Goal: Information Seeking & Learning: Find specific fact

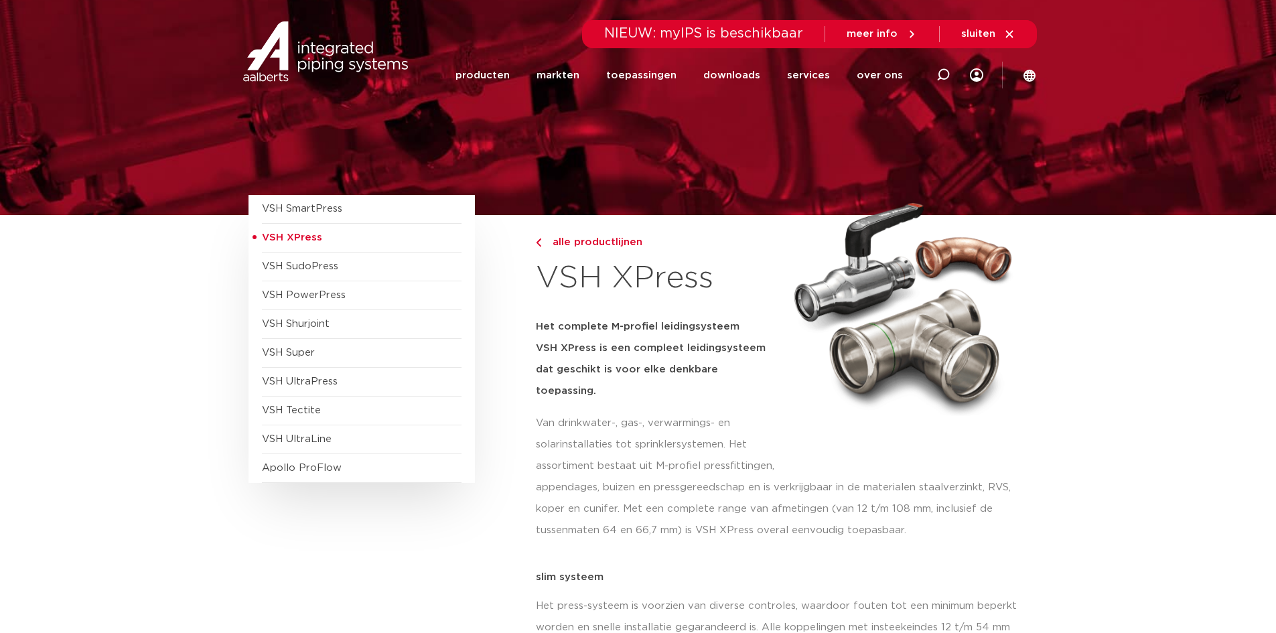
click at [913, 32] on icon at bounding box center [912, 33] width 4 height 7
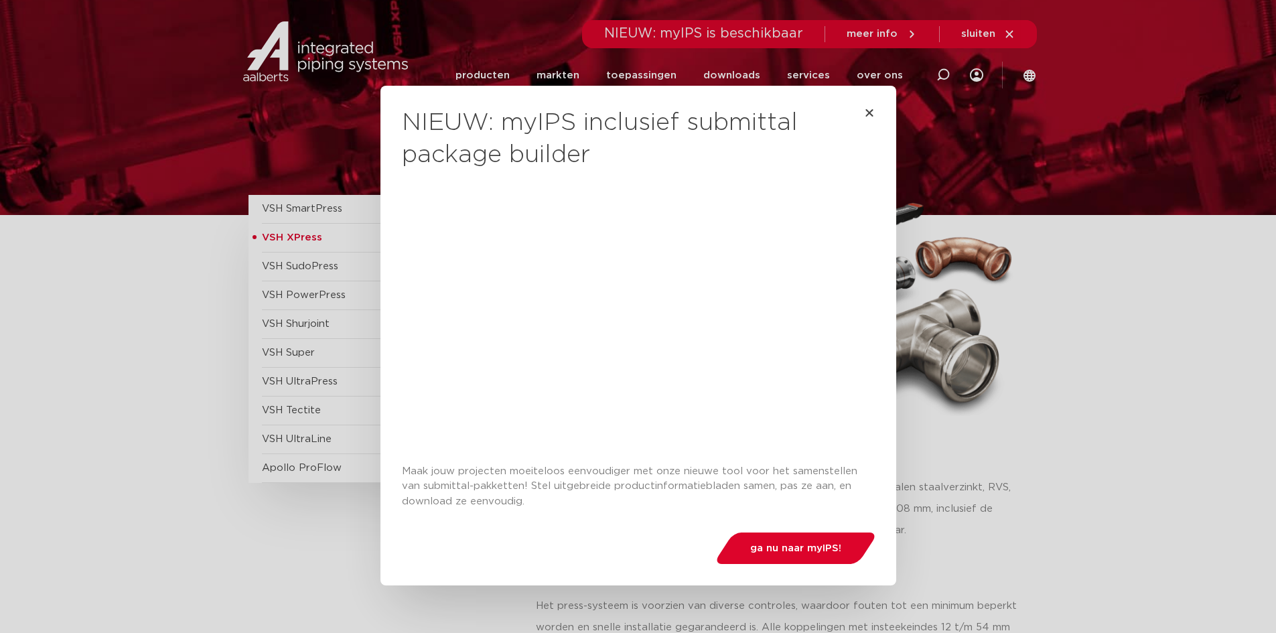
click at [356, 60] on div "NIEUW: myIPS inclusief submittal package builder Maak jouw projecten moeiteloos…" at bounding box center [638, 316] width 1276 height 633
click at [864, 112] on icon "Close" at bounding box center [869, 112] width 11 height 11
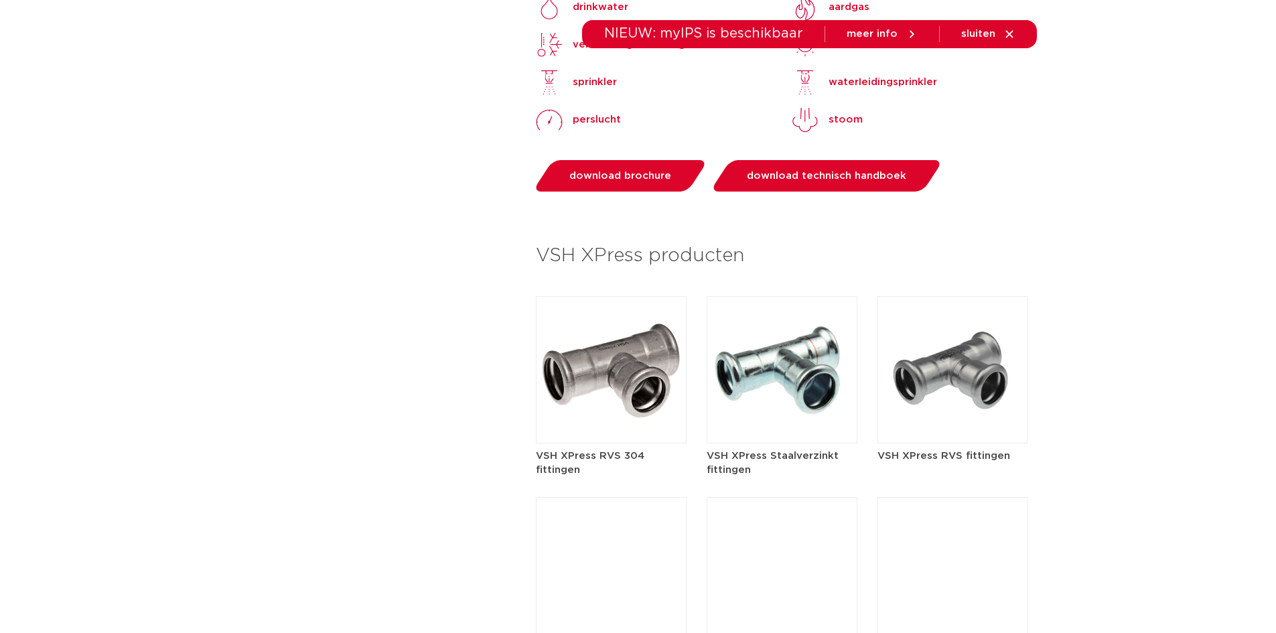
scroll to position [1407, 0]
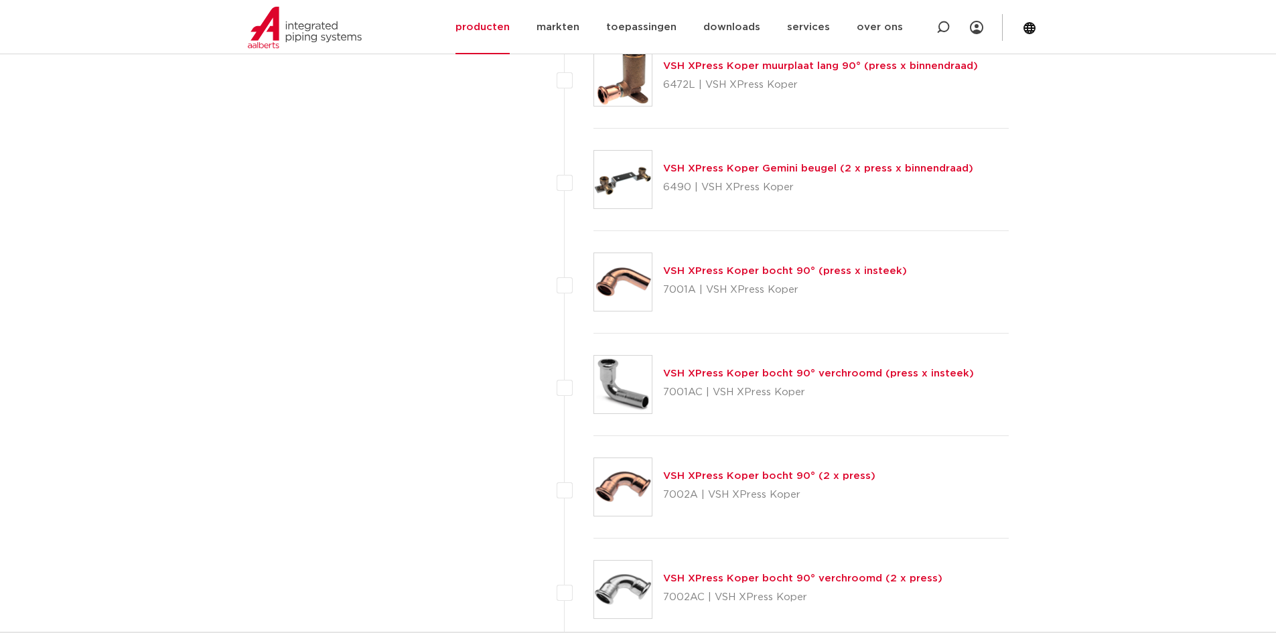
scroll to position [2345, 0]
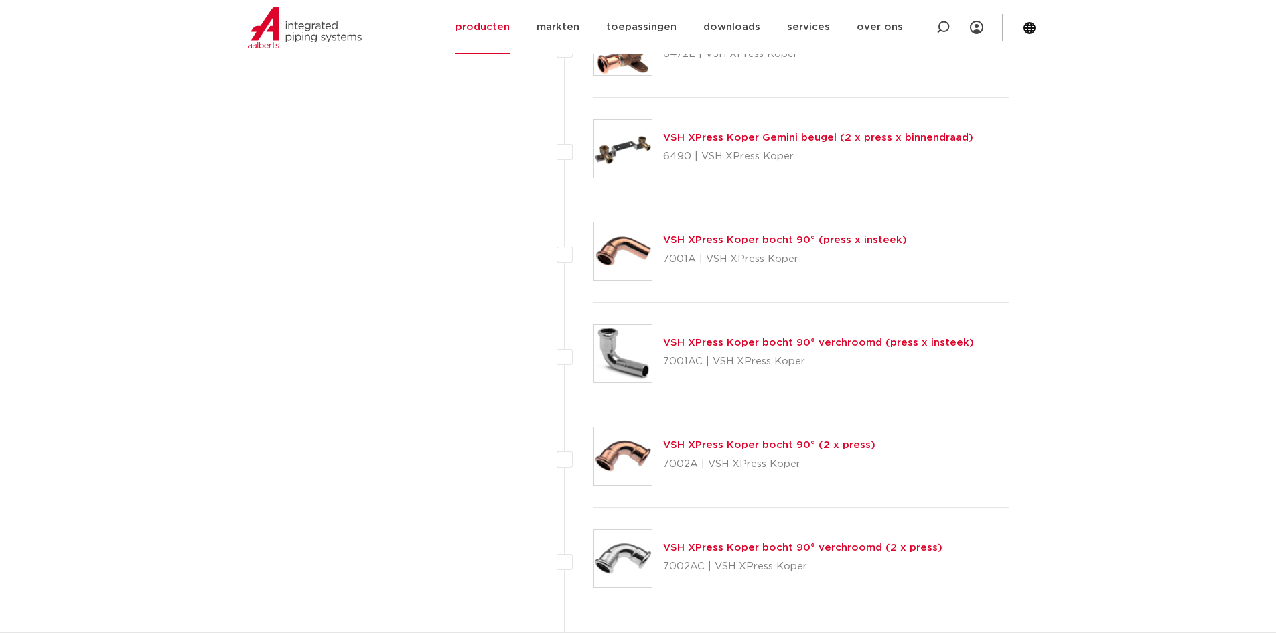
click at [616, 454] on img at bounding box center [623, 456] width 58 height 58
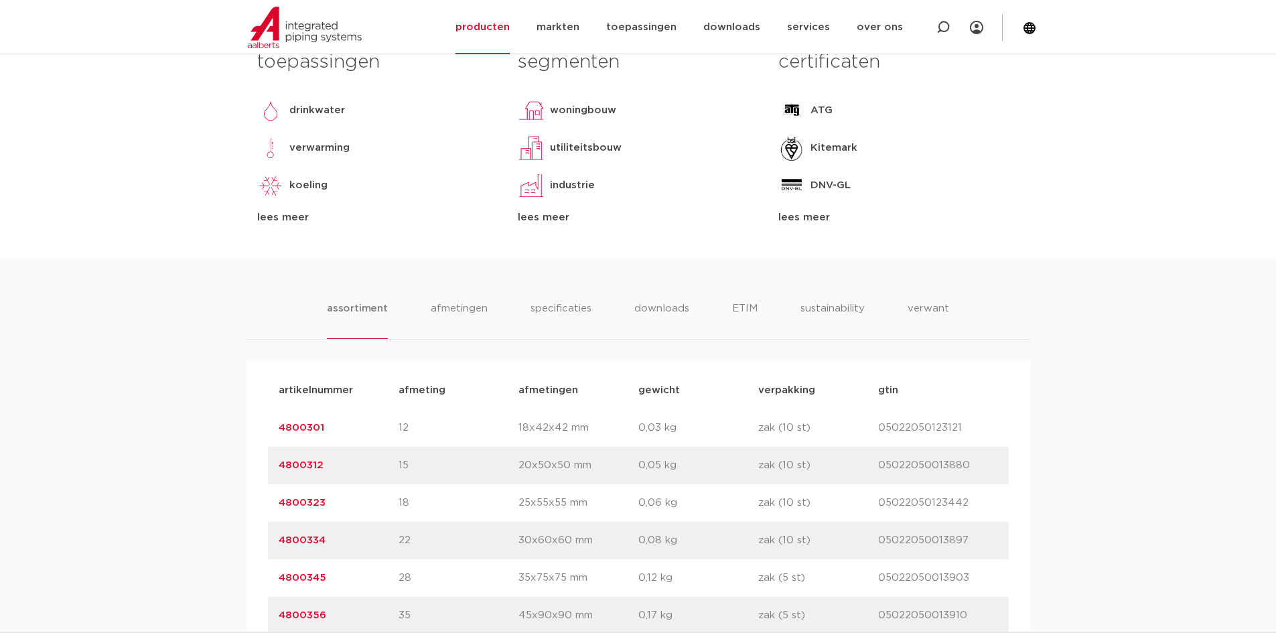
scroll to position [268, 0]
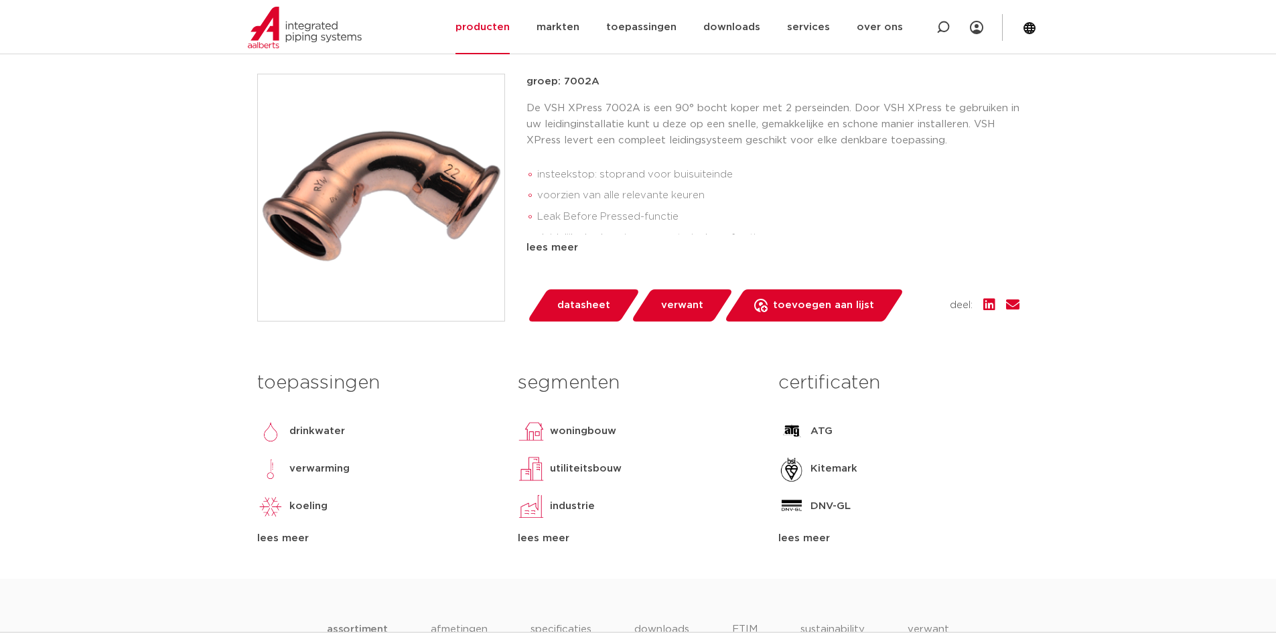
drag, startPoint x: 942, startPoint y: 21, endPoint x: 855, endPoint y: 117, distance: 129.5
click at [855, 117] on p "De VSH XPress 7002A is een 90° bocht koper met 2 perseinden. Door VSH XPress te…" at bounding box center [773, 124] width 493 height 48
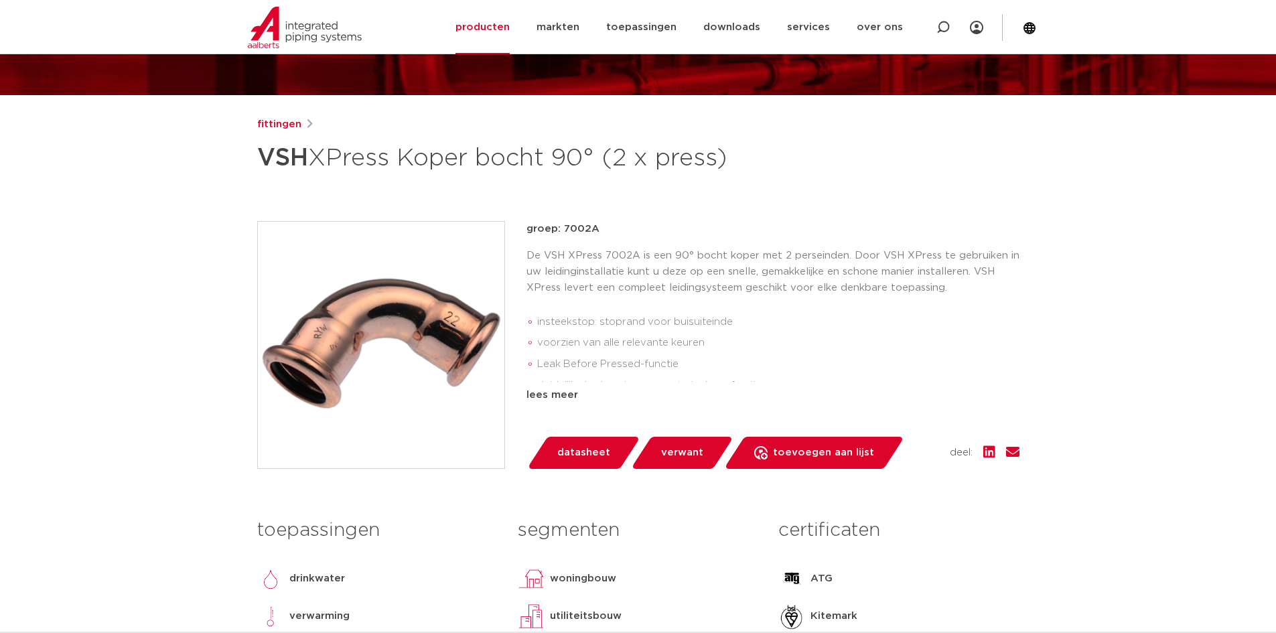
scroll to position [0, 0]
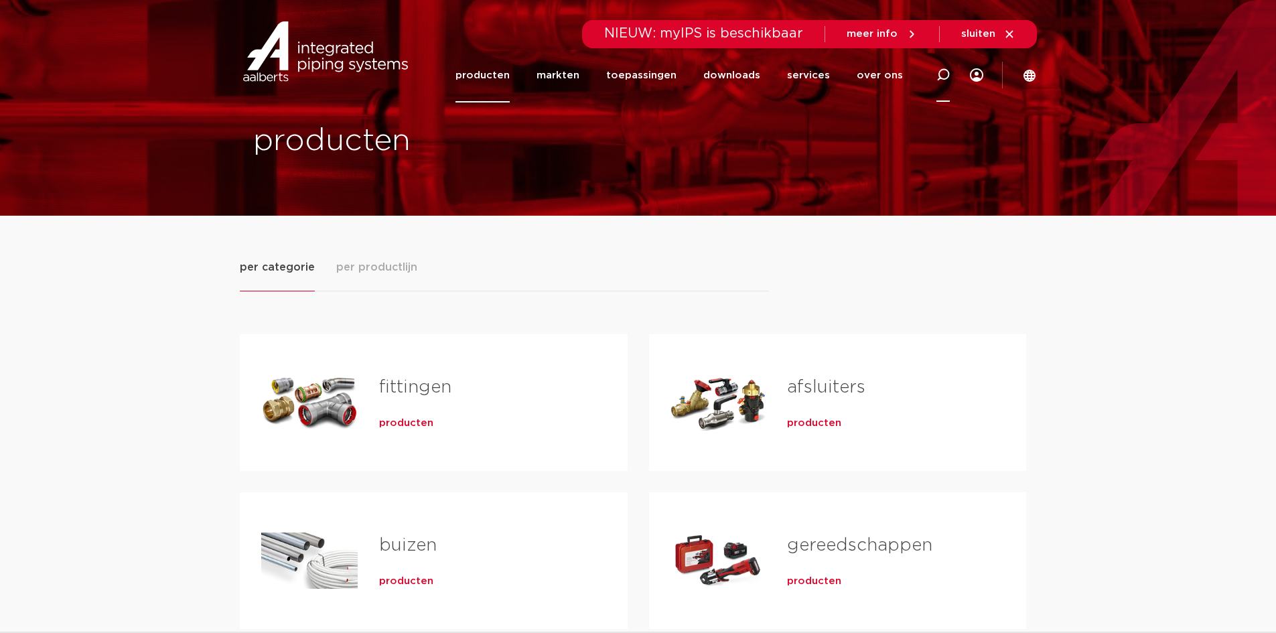
click at [939, 74] on icon at bounding box center [943, 74] width 13 height 13
click at [691, 70] on input "Zoeken" at bounding box center [749, 73] width 421 height 27
click at [598, 75] on input "48000" at bounding box center [749, 73] width 421 height 27
type input "48000345"
click button "Zoeken" at bounding box center [0, 0] width 0 height 0
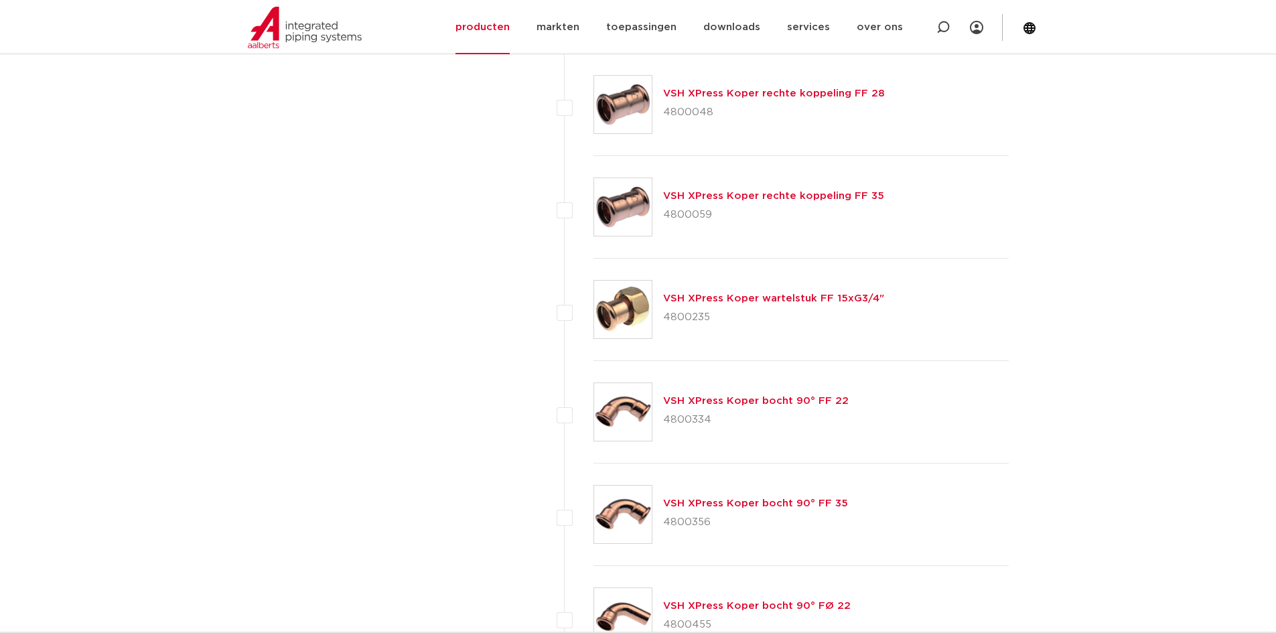
scroll to position [837, 0]
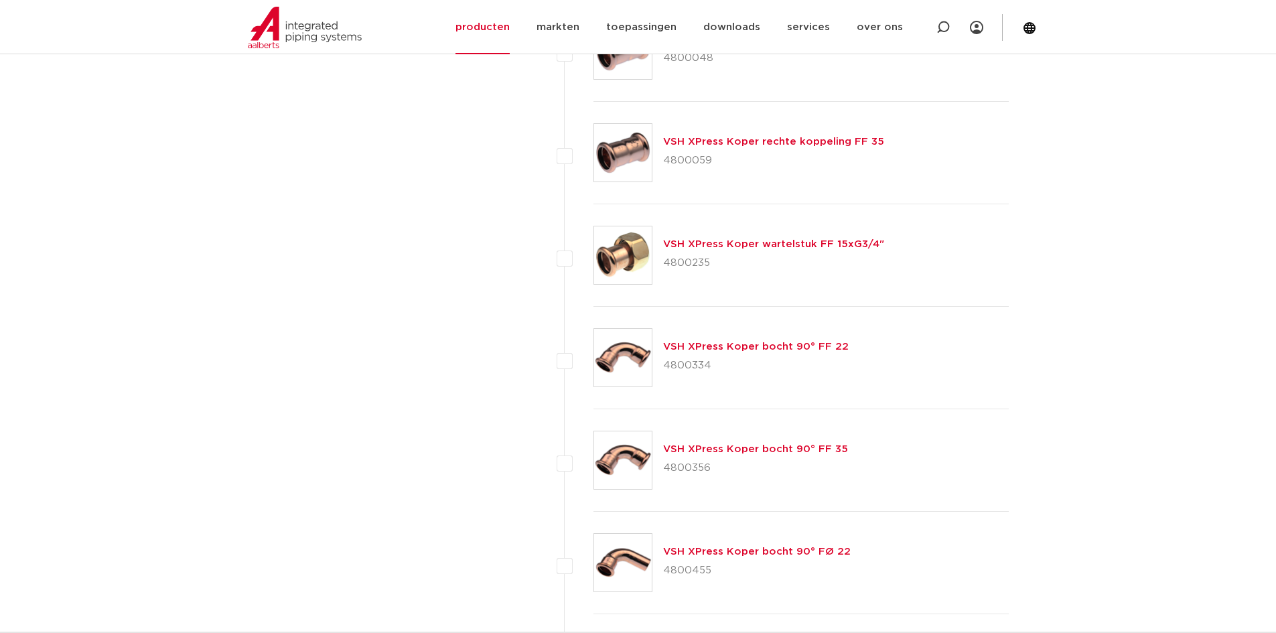
click at [624, 458] on img at bounding box center [623, 460] width 58 height 58
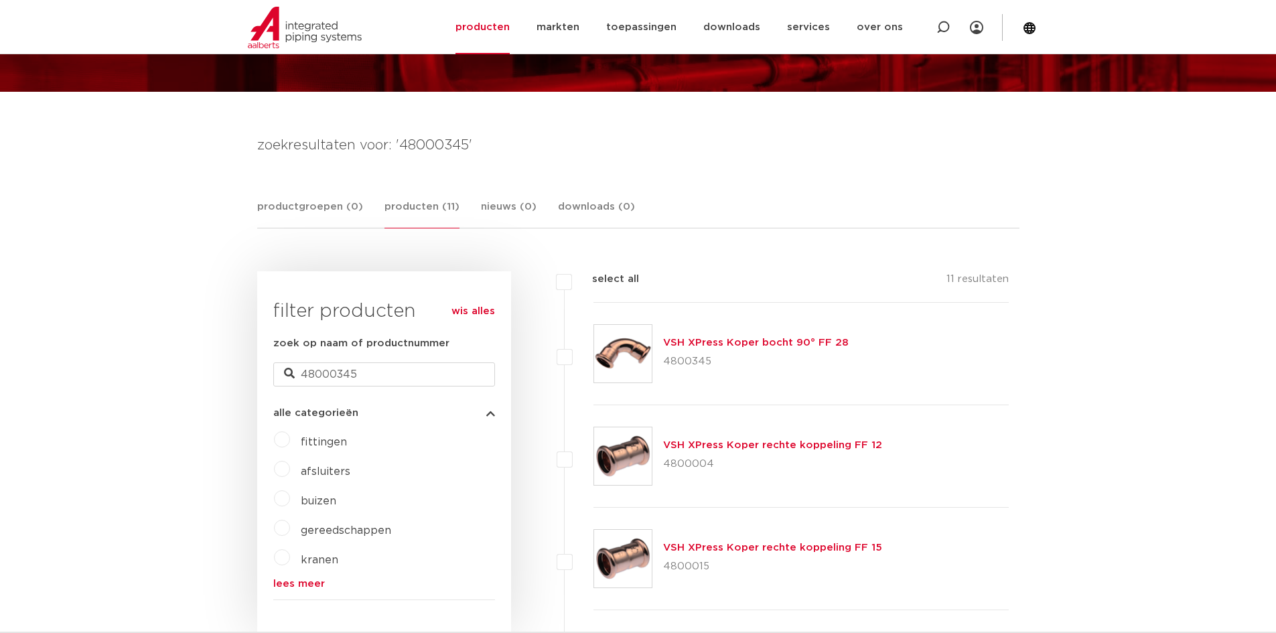
scroll to position [268, 0]
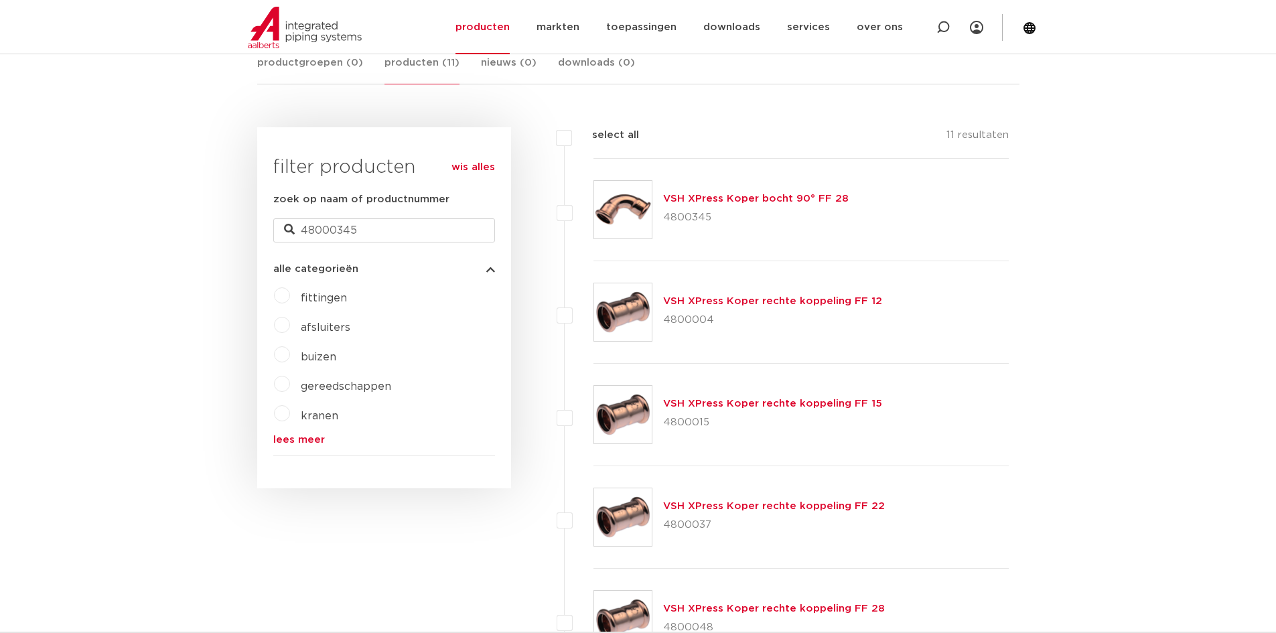
click at [705, 195] on link "VSH XPress Koper bocht 90° FF 28" at bounding box center [756, 199] width 186 height 10
